Goal: Task Accomplishment & Management: Complete application form

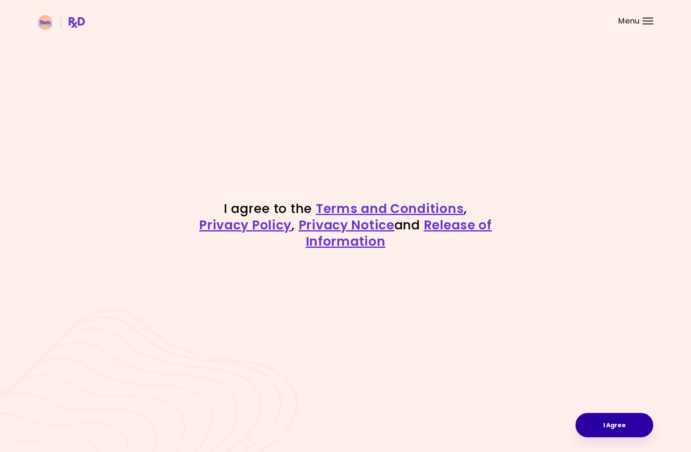
click at [632, 424] on button "I Agree" at bounding box center [614, 425] width 78 height 24
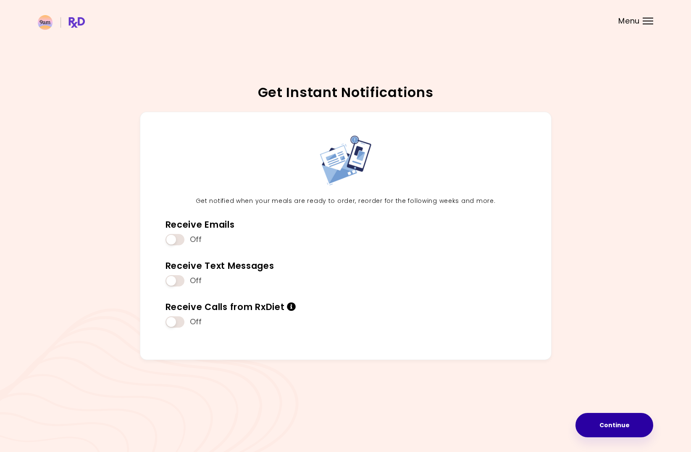
click at [635, 425] on button "Continue" at bounding box center [614, 425] width 78 height 24
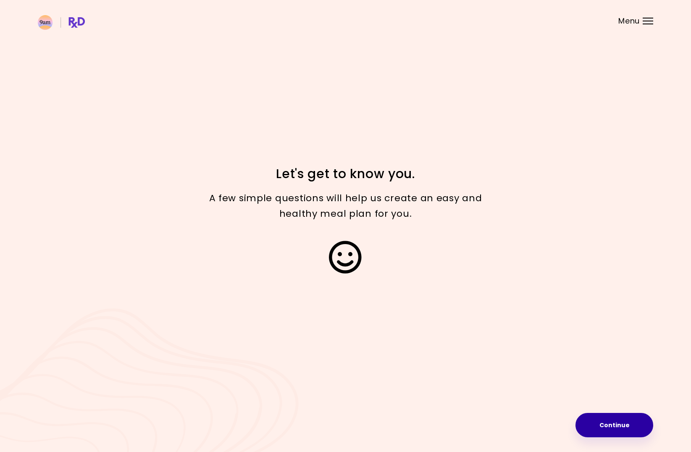
click at [624, 426] on button "Continue" at bounding box center [614, 425] width 78 height 24
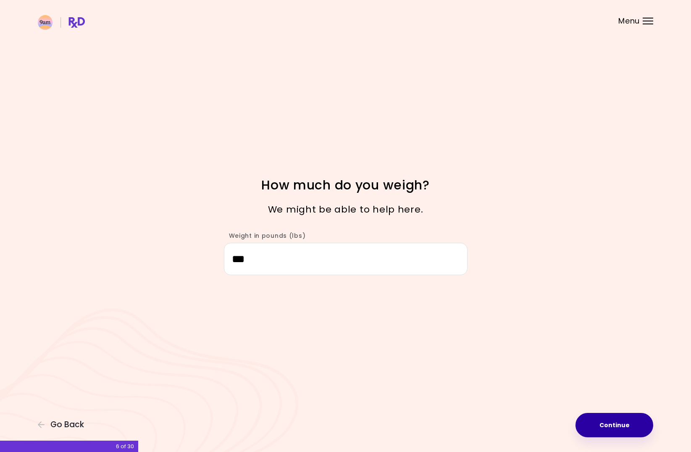
click at [632, 421] on button "Continue" at bounding box center [614, 425] width 78 height 24
select select "****"
click at [619, 421] on button "Continue" at bounding box center [614, 425] width 78 height 24
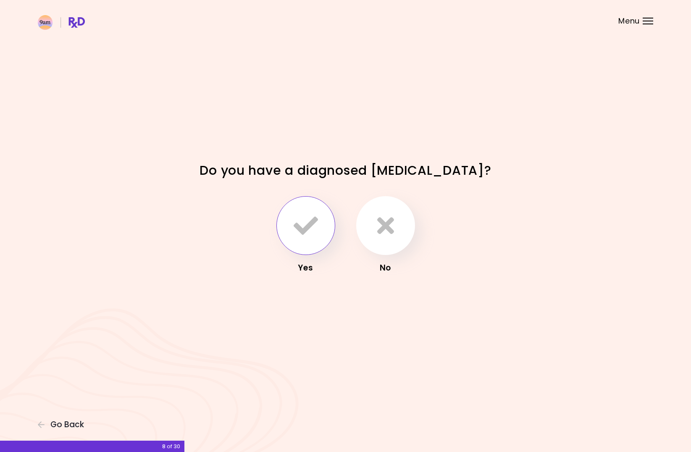
click at [303, 221] on icon "button" at bounding box center [306, 225] width 24 height 24
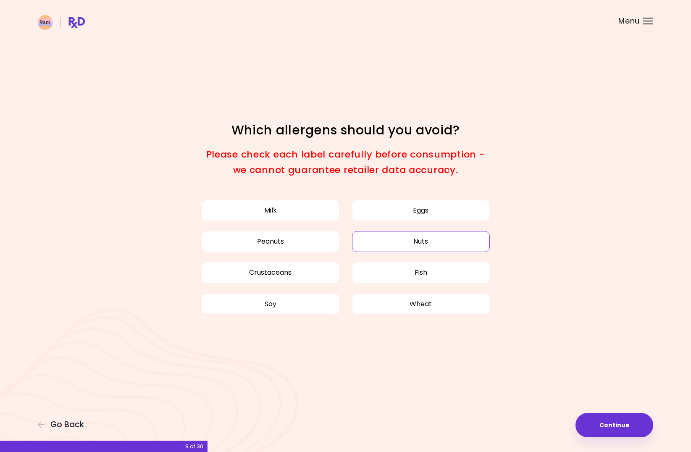
click at [427, 237] on button "Nuts" at bounding box center [421, 241] width 138 height 21
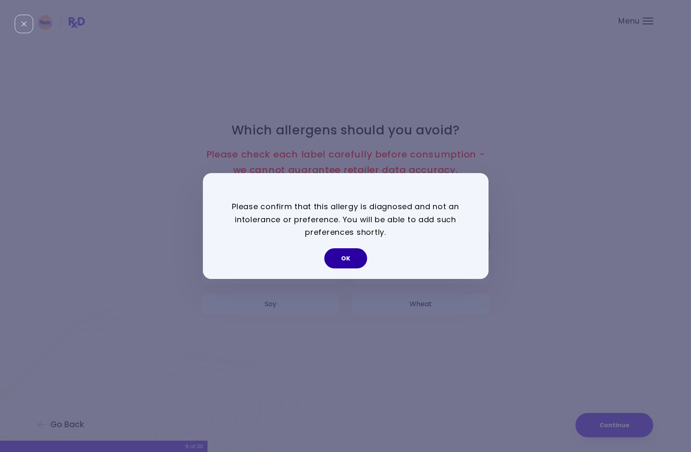
click at [345, 256] on button "OK" at bounding box center [345, 258] width 43 height 20
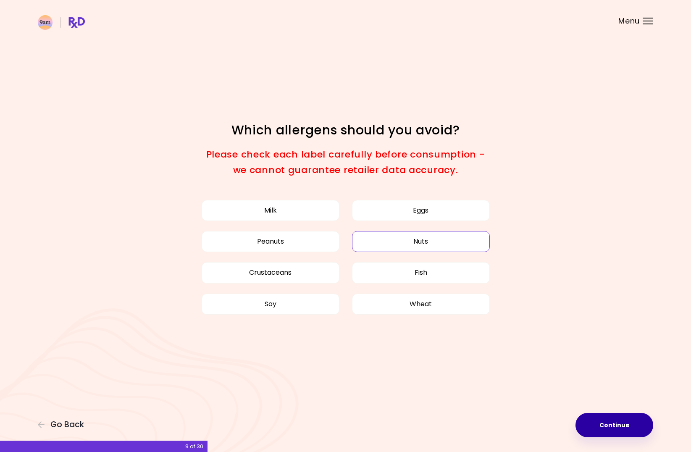
click at [621, 422] on button "Continue" at bounding box center [614, 425] width 78 height 24
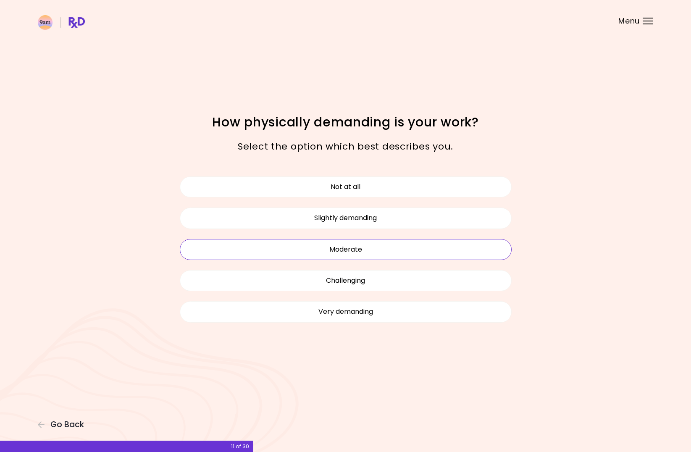
click at [384, 248] on button "Moderate" at bounding box center [346, 249] width 332 height 21
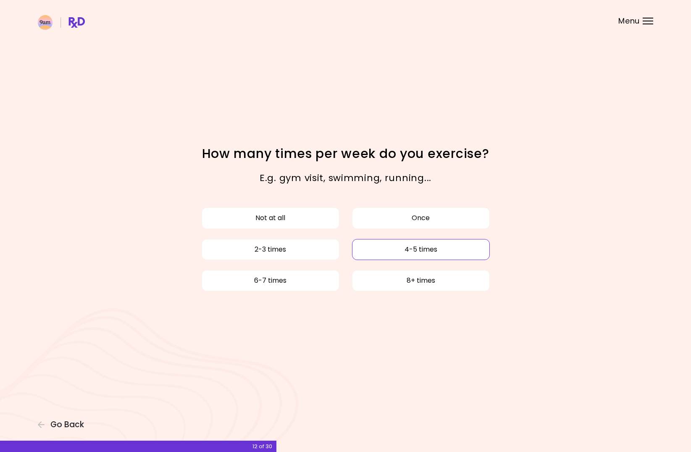
click at [440, 249] on button "4-5 times" at bounding box center [421, 249] width 138 height 21
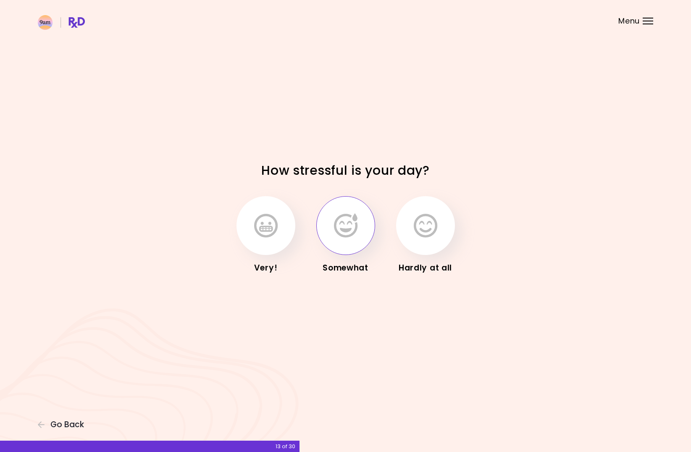
click at [353, 226] on icon "button" at bounding box center [346, 225] width 24 height 24
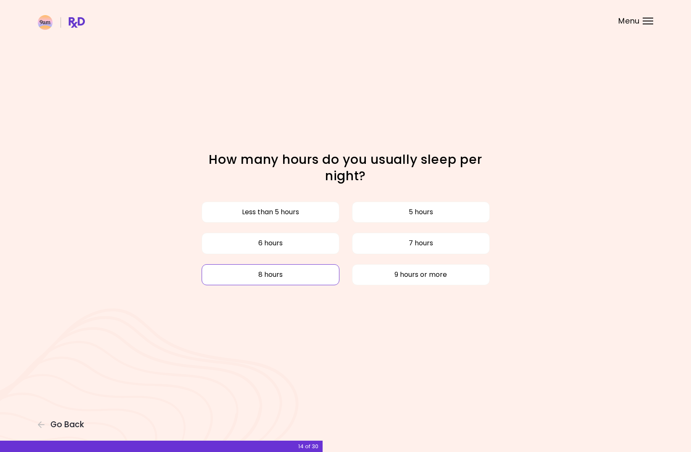
click at [299, 275] on button "8 hours" at bounding box center [271, 274] width 138 height 21
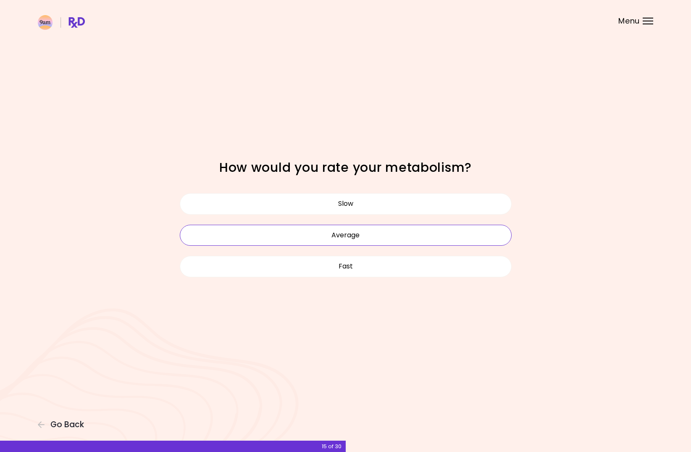
click at [358, 233] on button "Average" at bounding box center [346, 235] width 332 height 21
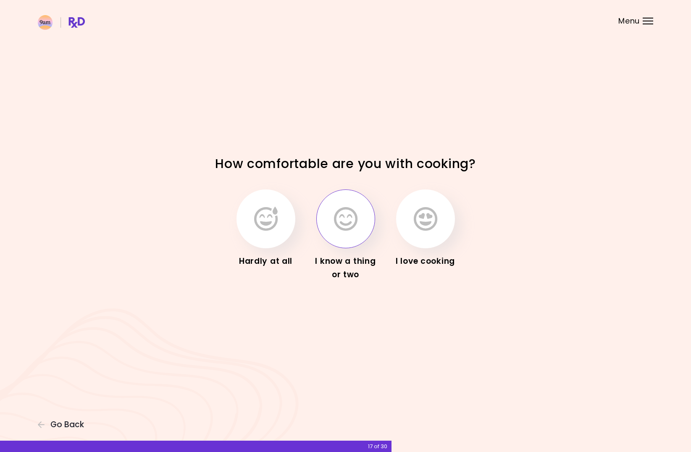
click at [357, 221] on icon "button" at bounding box center [346, 219] width 24 height 24
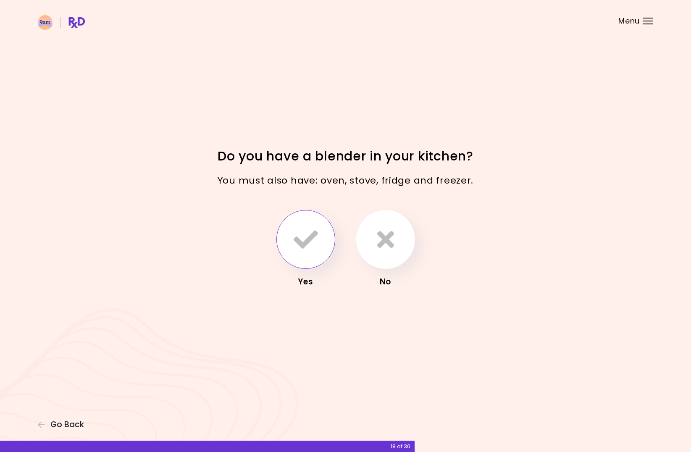
click at [302, 230] on icon "button" at bounding box center [306, 239] width 24 height 24
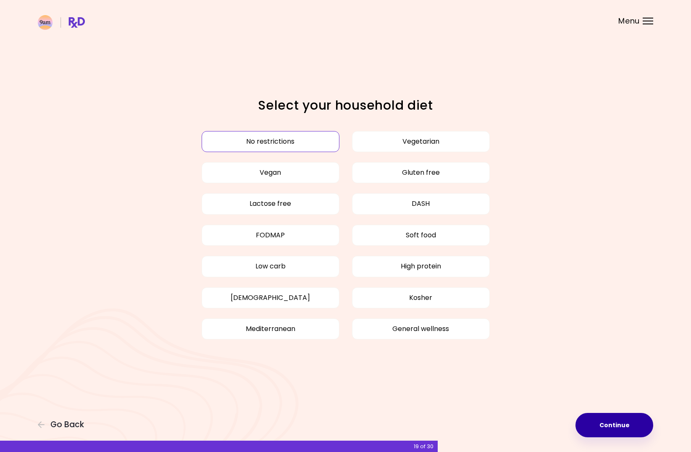
click at [616, 426] on button "Continue" at bounding box center [614, 425] width 78 height 24
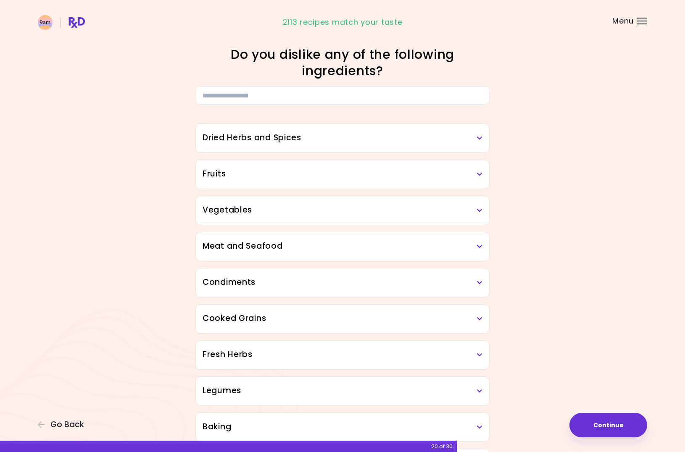
click at [305, 282] on h3 "Condiments" at bounding box center [342, 282] width 280 height 12
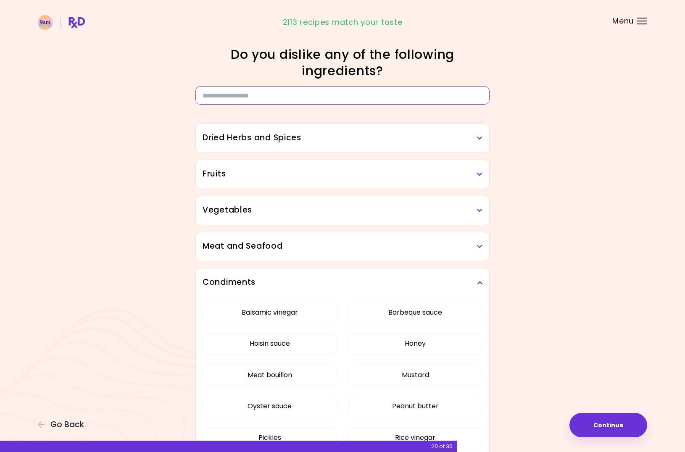
click at [326, 94] on input at bounding box center [342, 95] width 294 height 18
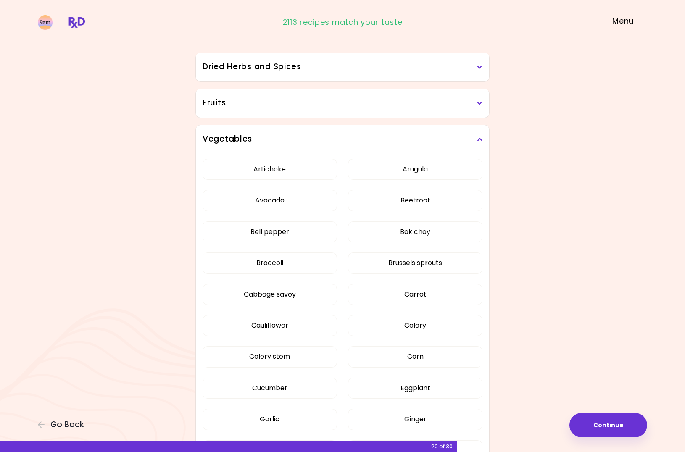
type input "*"
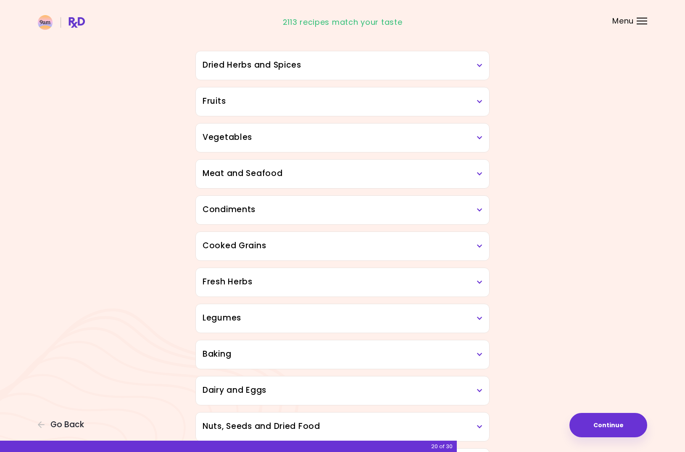
scroll to position [183, 0]
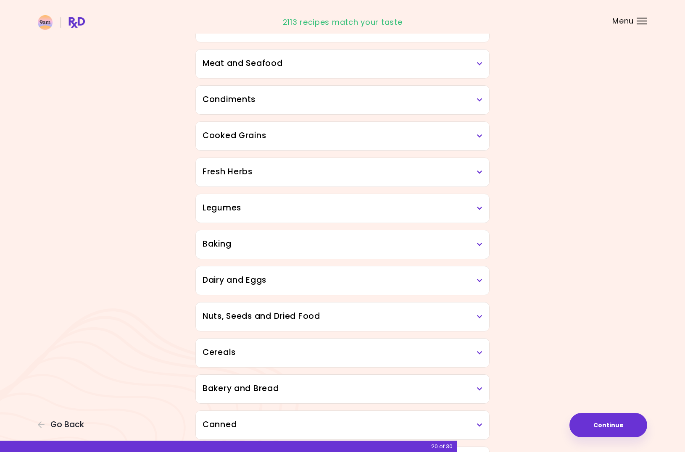
click at [383, 318] on h3 "Nuts, Seeds and Dried Food" at bounding box center [342, 316] width 280 height 12
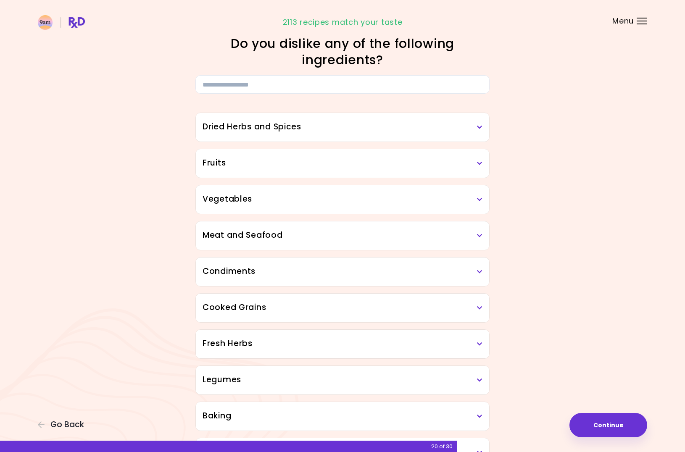
scroll to position [0, 0]
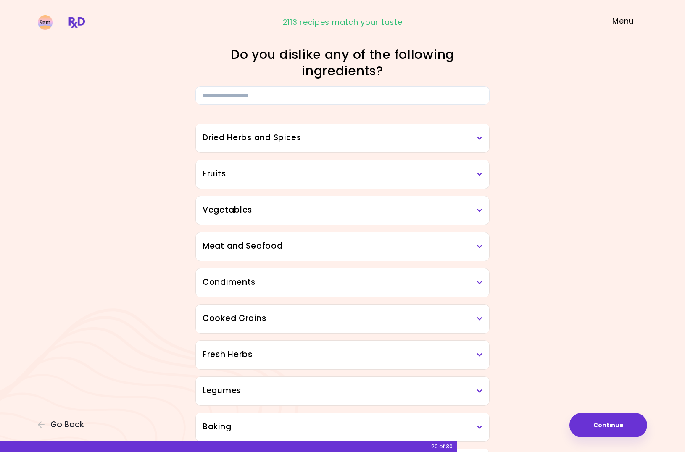
click at [466, 135] on h3 "Dried Herbs and Spices" at bounding box center [342, 138] width 280 height 12
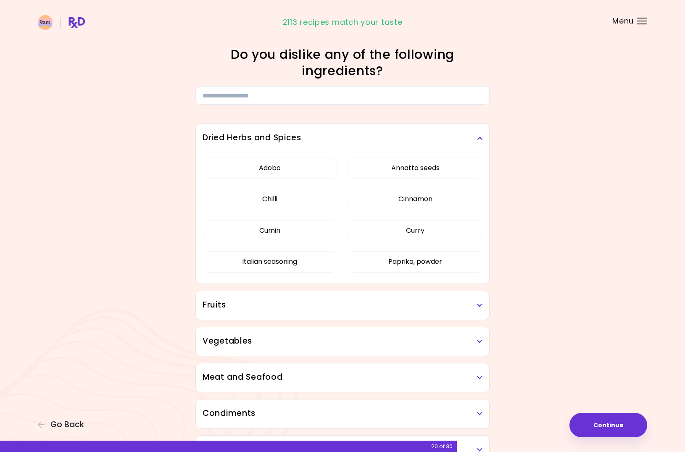
click at [462, 305] on h3 "Fruits" at bounding box center [342, 305] width 280 height 12
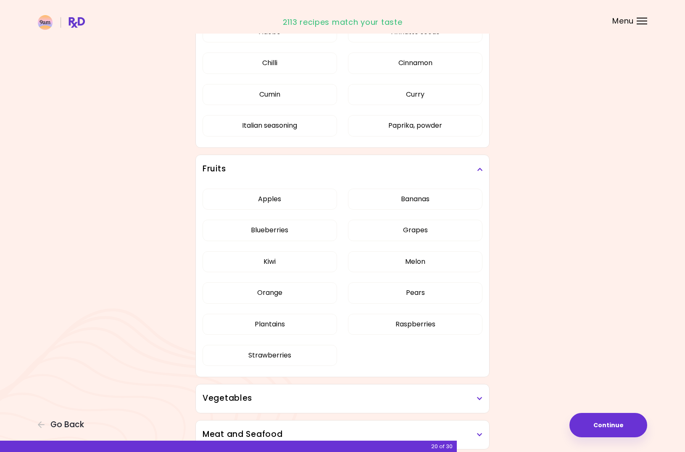
scroll to position [307, 0]
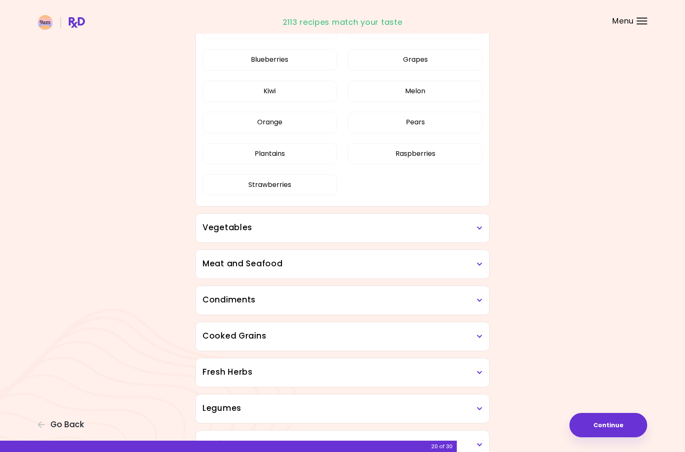
click at [356, 231] on h3 "Vegetables" at bounding box center [342, 228] width 280 height 12
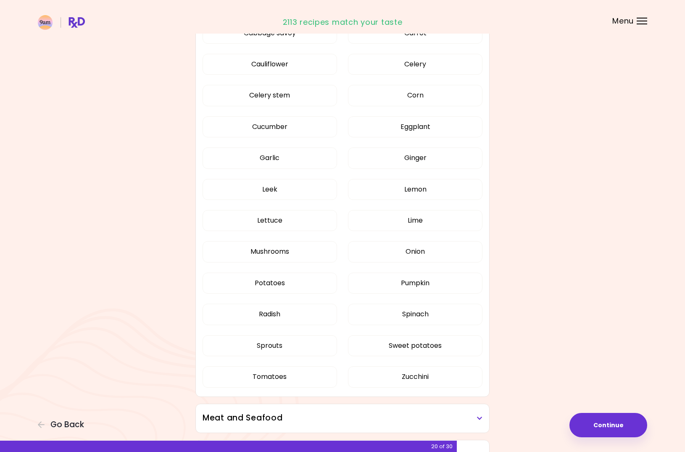
scroll to position [729, 0]
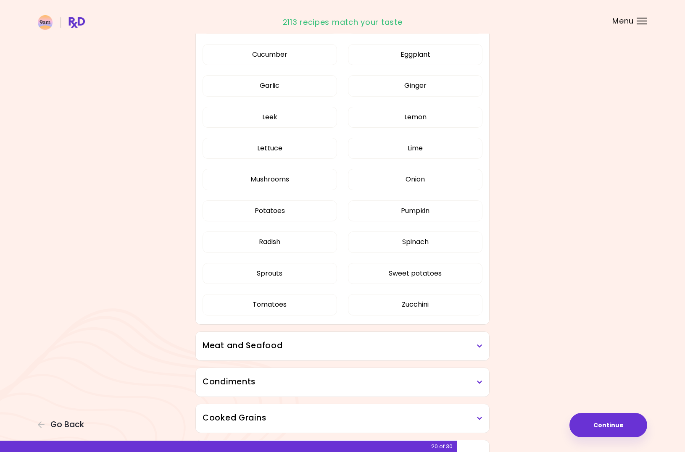
click at [281, 347] on h3 "Meat and Seafood" at bounding box center [342, 346] width 280 height 12
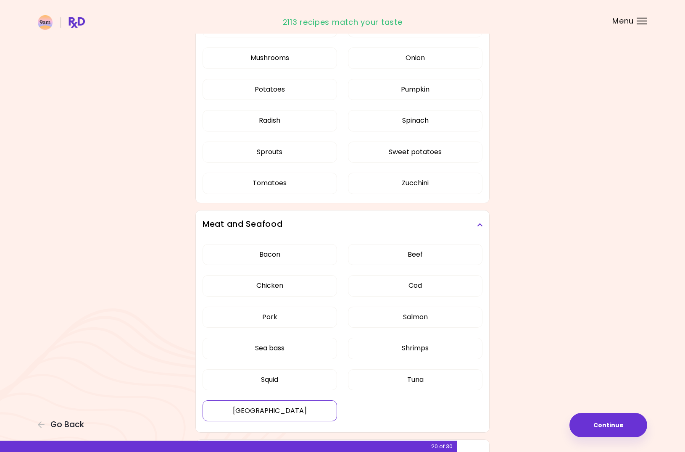
scroll to position [936, 0]
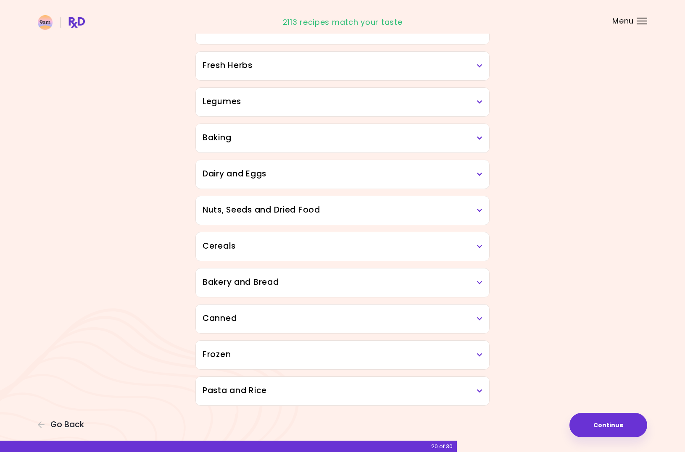
click at [283, 331] on div "Dried Herbs and Spices Adobo Annatto seeds Chilli Cinnamon Cumin [PERSON_NAME] …" at bounding box center [342, 13] width 302 height 783
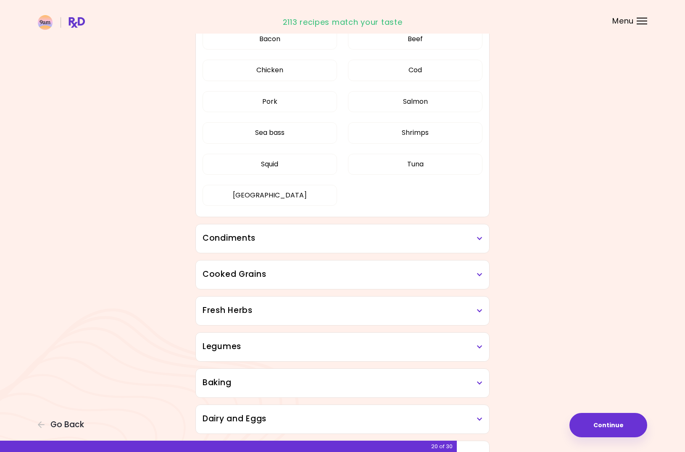
scroll to position [184, 0]
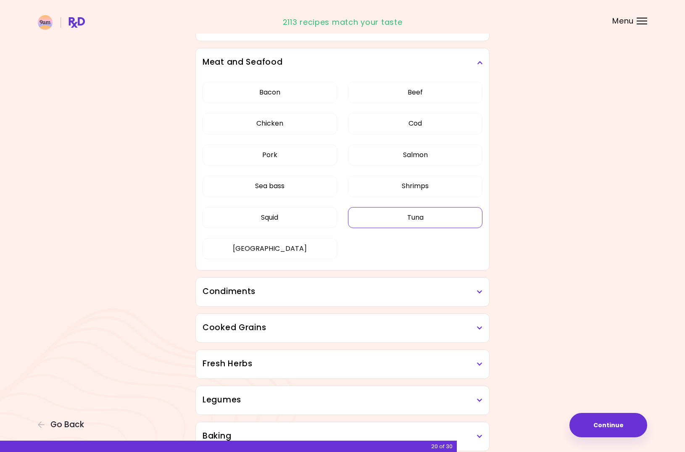
click at [422, 218] on button "Tuna" at bounding box center [415, 217] width 134 height 21
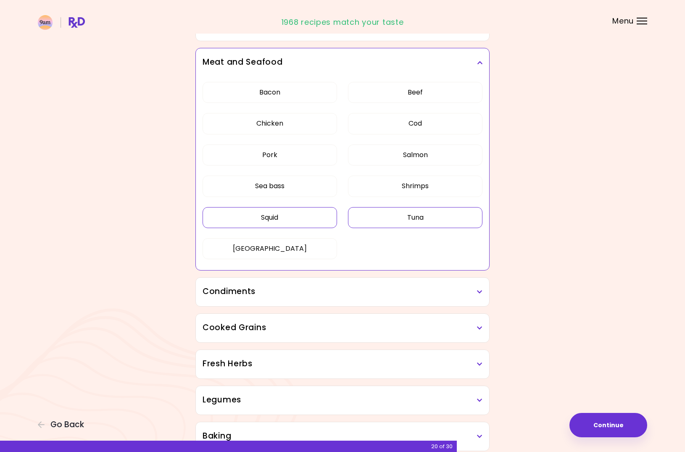
click at [302, 225] on button "Squid" at bounding box center [269, 217] width 134 height 21
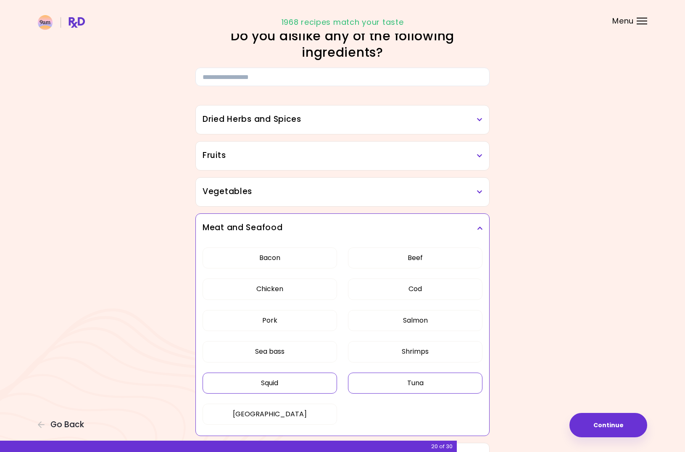
scroll to position [265, 0]
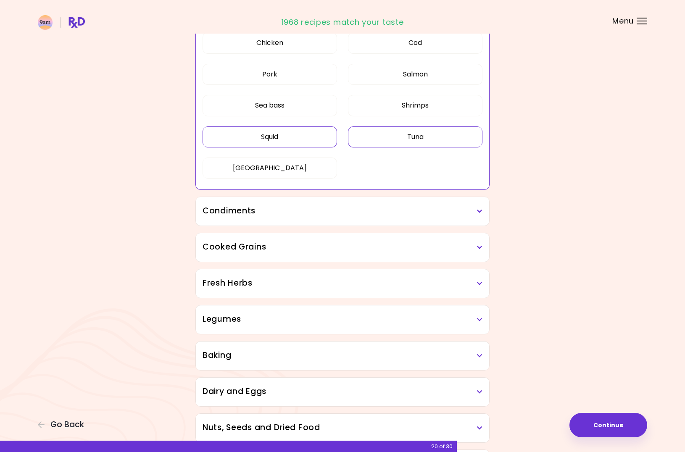
click at [278, 324] on h3 "Legumes" at bounding box center [342, 319] width 280 height 12
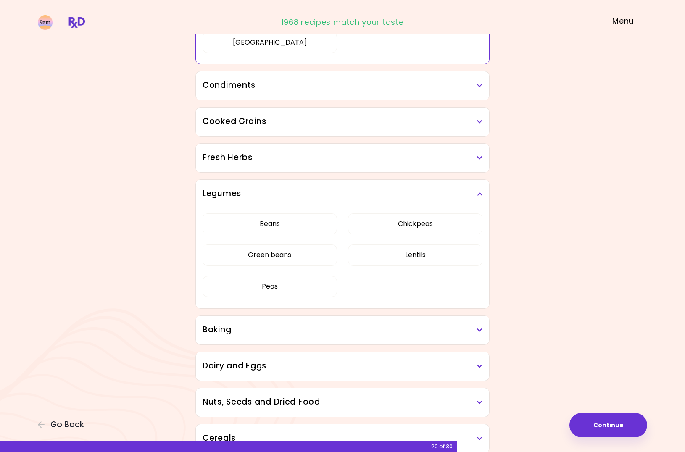
scroll to position [0, 0]
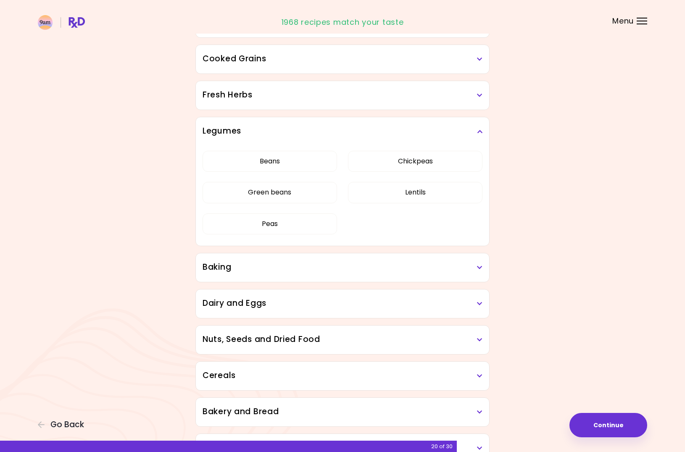
click at [323, 272] on h3 "Baking" at bounding box center [342, 267] width 280 height 12
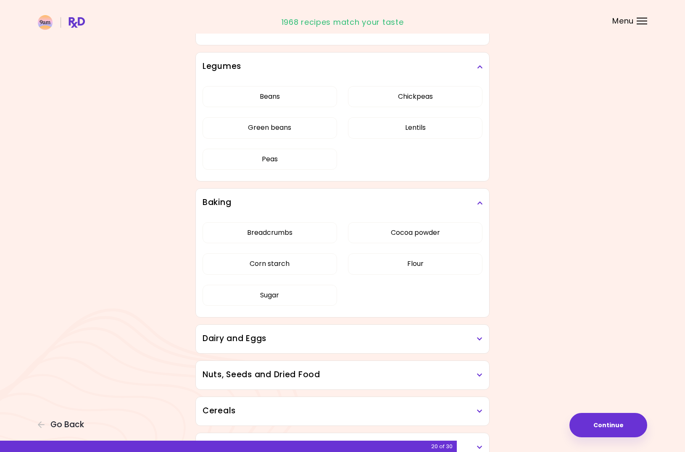
click at [369, 339] on h3 "Dairy and Eggs" at bounding box center [342, 339] width 280 height 12
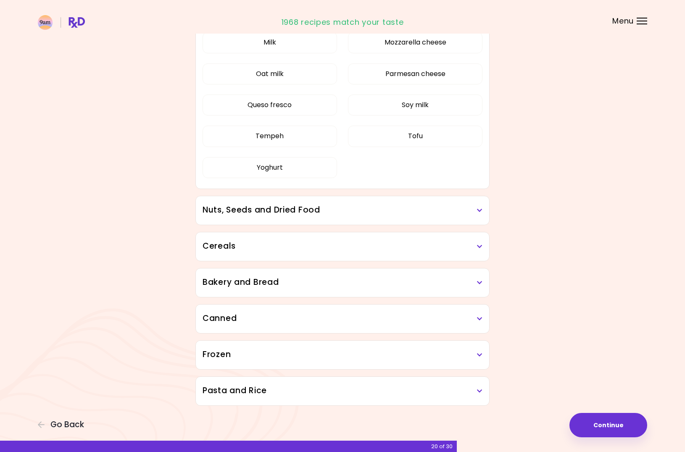
click at [342, 210] on h3 "Nuts, Seeds and Dried Food" at bounding box center [342, 210] width 280 height 12
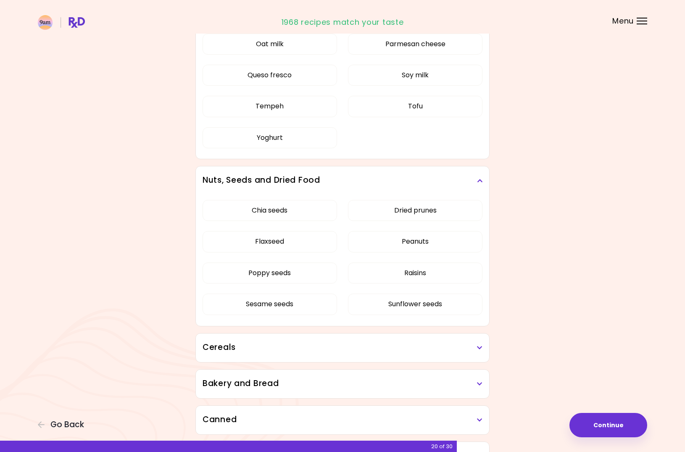
click at [430, 351] on h3 "Cereals" at bounding box center [342, 347] width 280 height 12
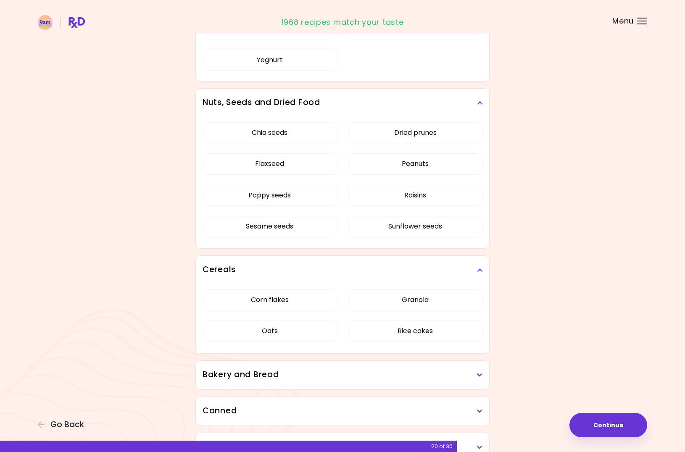
click at [416, 375] on h3 "Bakery and Bread" at bounding box center [342, 375] width 280 height 12
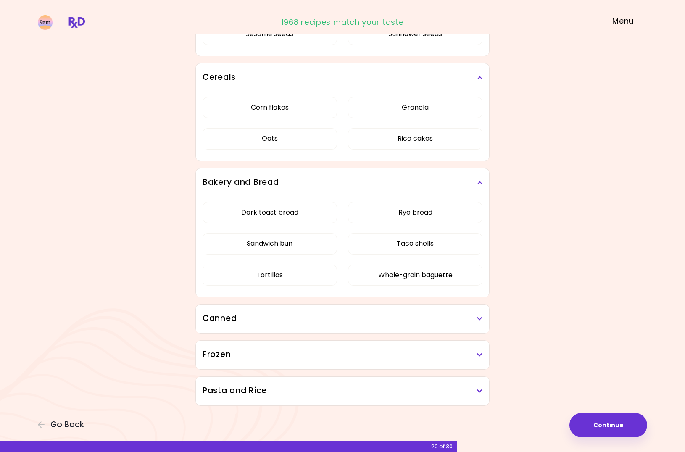
click at [423, 318] on h3 "Canned" at bounding box center [342, 318] width 280 height 12
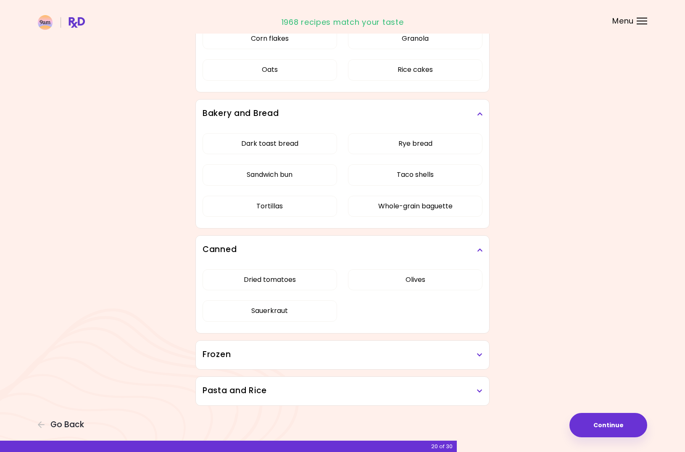
click at [432, 352] on h3 "Frozen" at bounding box center [342, 355] width 280 height 12
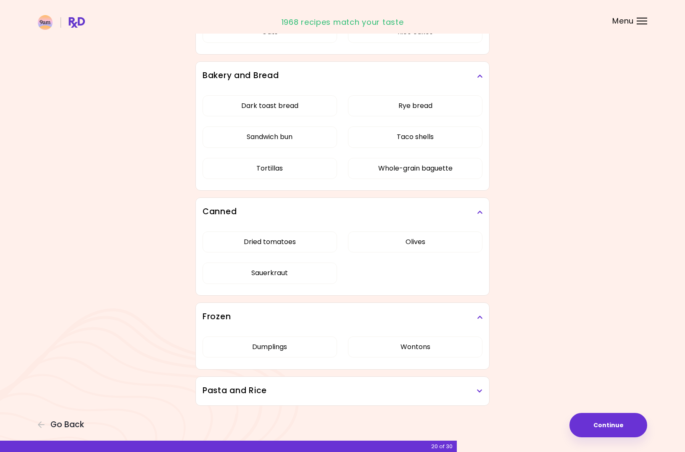
click at [448, 401] on div "Pasta and Rice" at bounding box center [342, 391] width 293 height 29
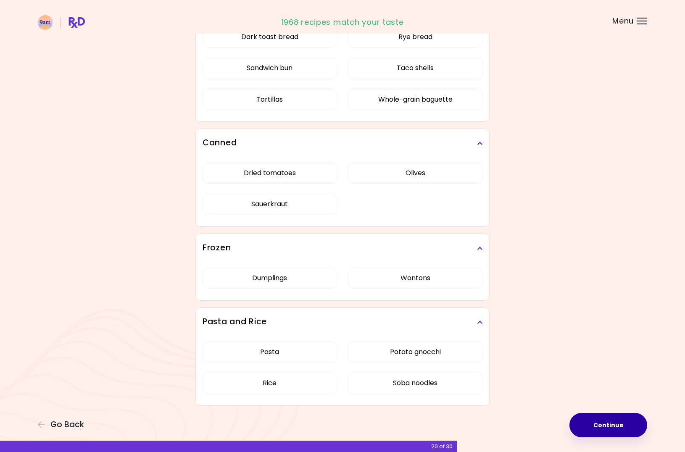
click at [621, 423] on button "Continue" at bounding box center [608, 425] width 78 height 24
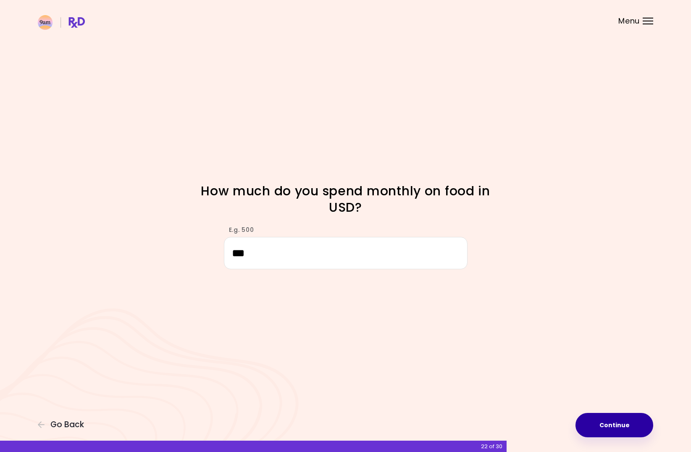
type input "***"
click at [646, 429] on button "Continue" at bounding box center [614, 425] width 78 height 24
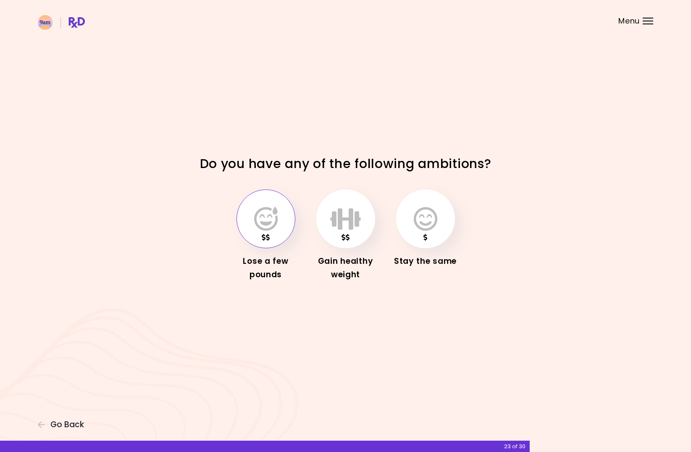
click at [268, 217] on icon "button" at bounding box center [266, 219] width 24 height 24
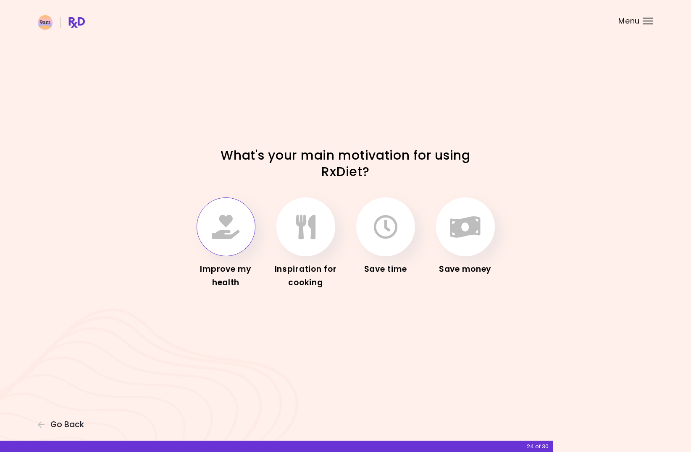
click at [249, 223] on button "button" at bounding box center [226, 226] width 59 height 59
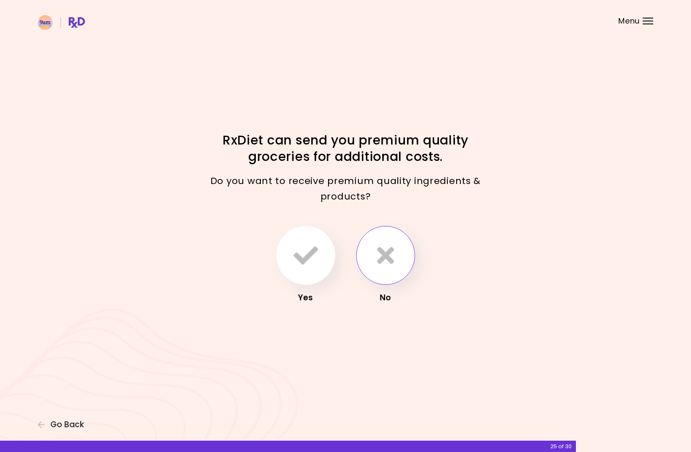
click at [397, 248] on button "button" at bounding box center [385, 255] width 59 height 59
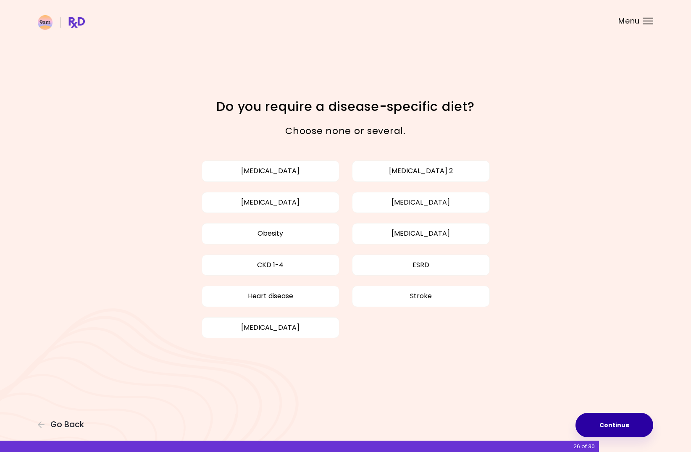
click at [648, 425] on button "Continue" at bounding box center [614, 425] width 78 height 24
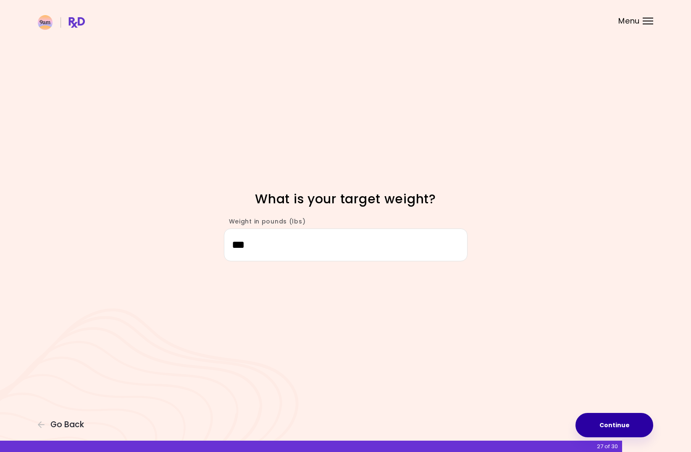
type input "***"
click at [645, 427] on button "Continue" at bounding box center [614, 425] width 78 height 24
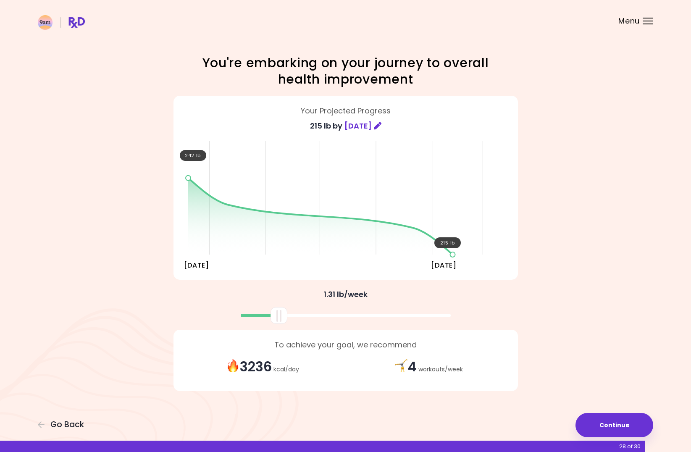
drag, startPoint x: 348, startPoint y: 318, endPoint x: 282, endPoint y: 322, distance: 66.5
click at [282, 322] on div at bounding box center [278, 315] width 17 height 17
click at [606, 422] on button "Continue" at bounding box center [614, 425] width 78 height 24
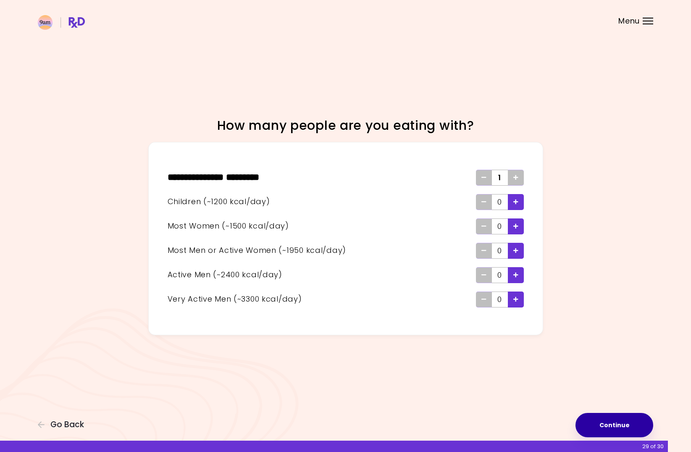
click at [608, 422] on button "Continue" at bounding box center [614, 425] width 78 height 24
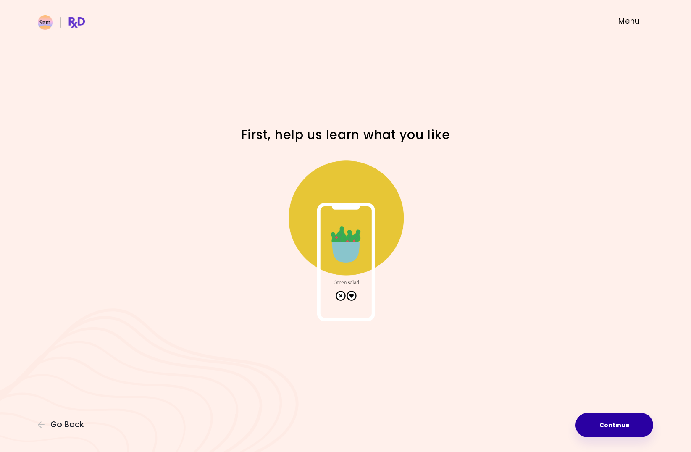
click at [621, 427] on button "Continue" at bounding box center [614, 425] width 78 height 24
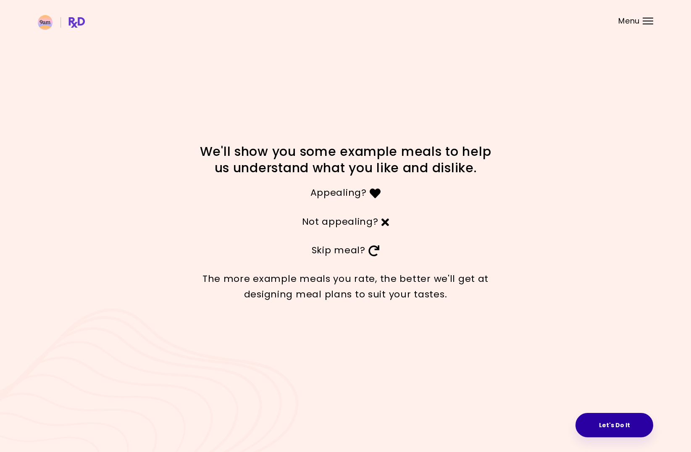
click at [645, 423] on button "Let's Do It" at bounding box center [614, 425] width 78 height 24
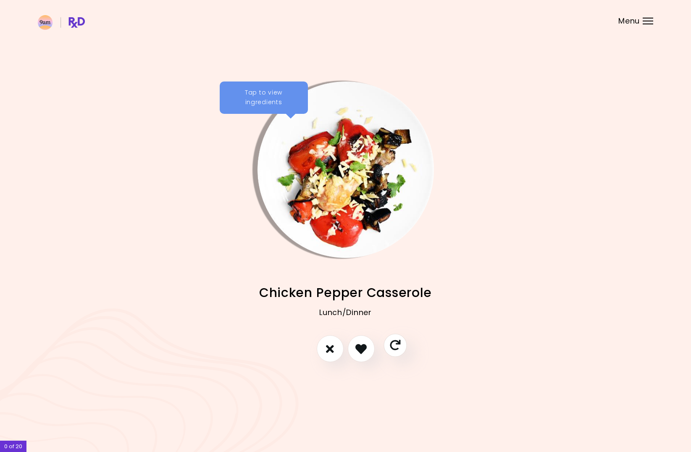
click at [395, 341] on icon "Skip" at bounding box center [395, 345] width 11 height 11
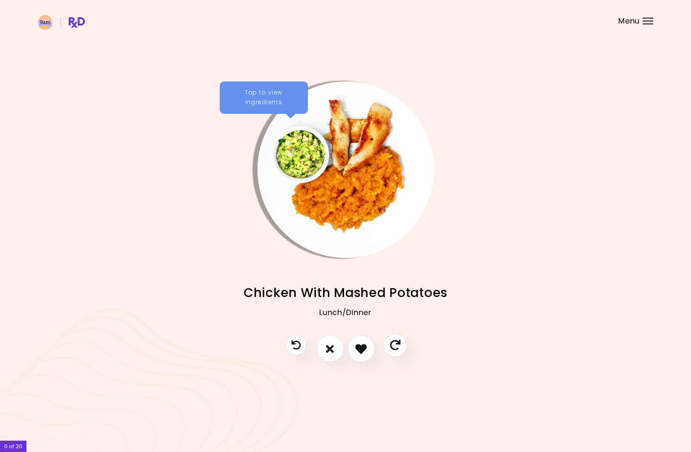
click at [395, 341] on icon "Skip" at bounding box center [395, 345] width 11 height 11
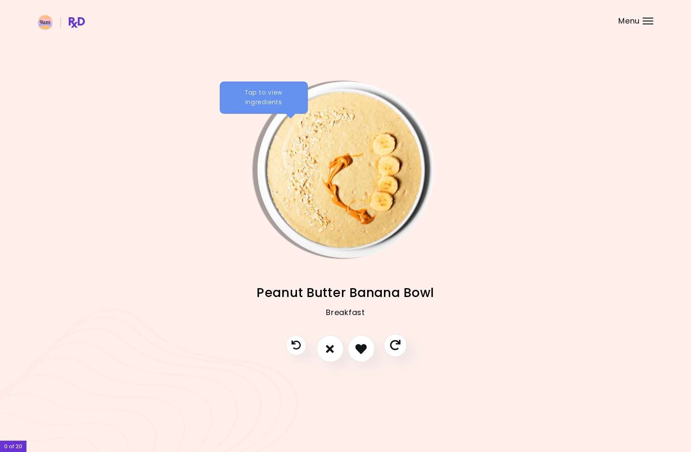
click at [395, 341] on icon "Skip" at bounding box center [395, 345] width 11 height 11
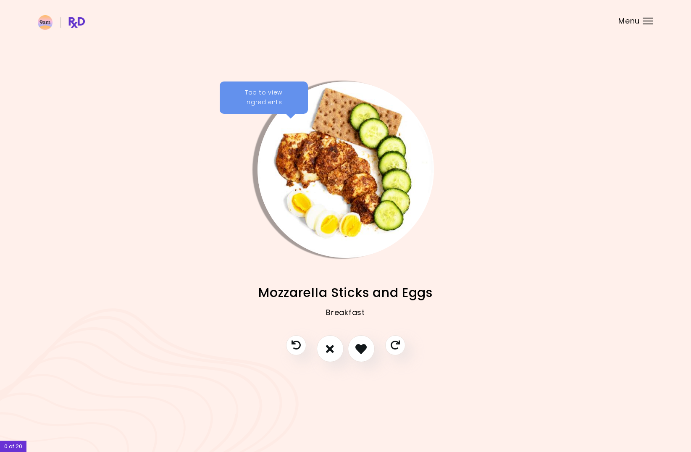
click at [646, 21] on div "Menu" at bounding box center [648, 21] width 11 height 7
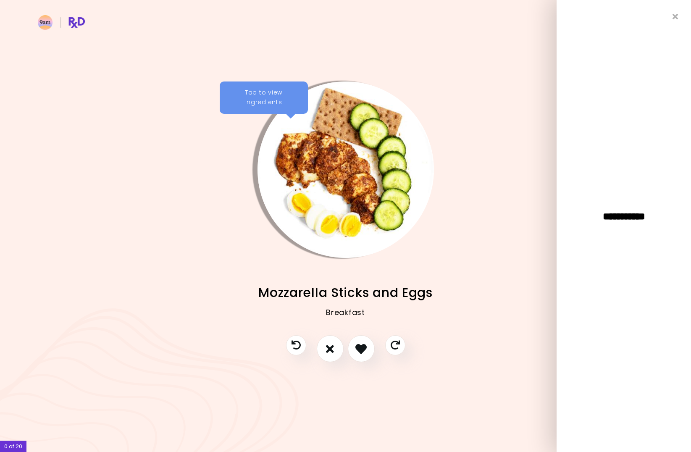
click at [438, 244] on div at bounding box center [346, 169] width 210 height 176
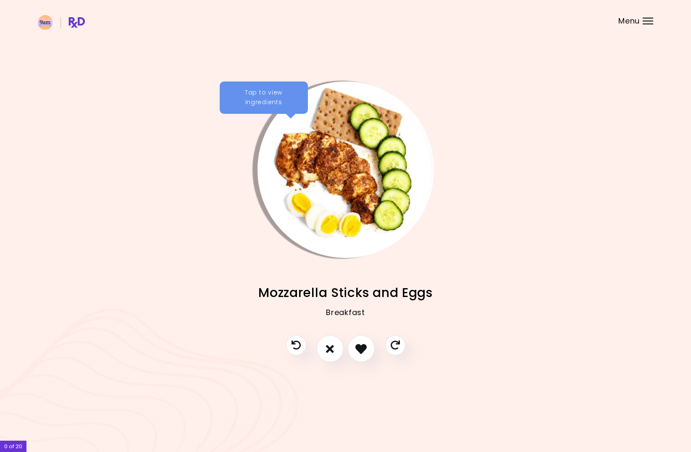
click at [283, 344] on div at bounding box center [346, 352] width 136 height 35
click at [291, 339] on button "Previous recipe" at bounding box center [295, 345] width 23 height 23
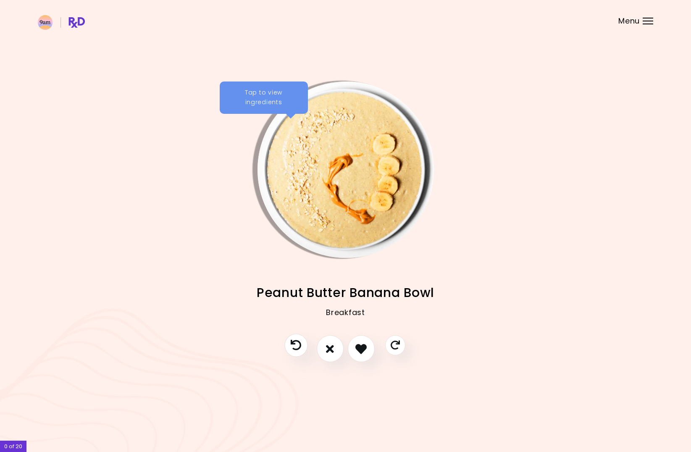
click at [291, 339] on button "Previous recipe" at bounding box center [295, 345] width 23 height 23
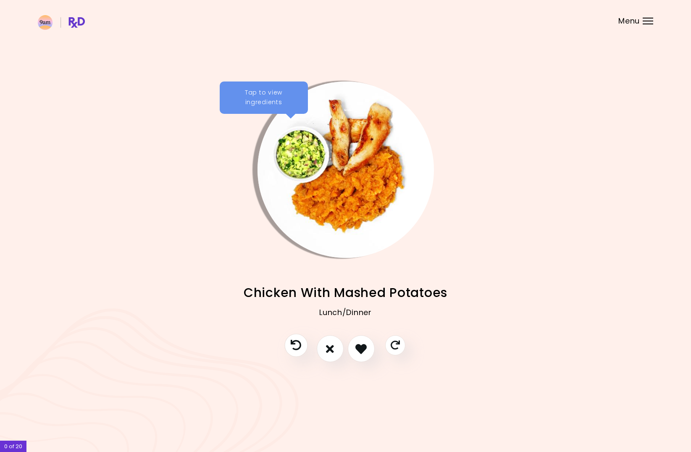
click at [291, 339] on button "Previous recipe" at bounding box center [295, 345] width 23 height 23
